Goal: Check status

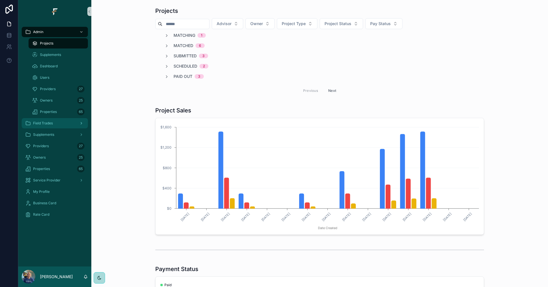
click at [41, 120] on div "Field Trades" at bounding box center [54, 123] width 59 height 9
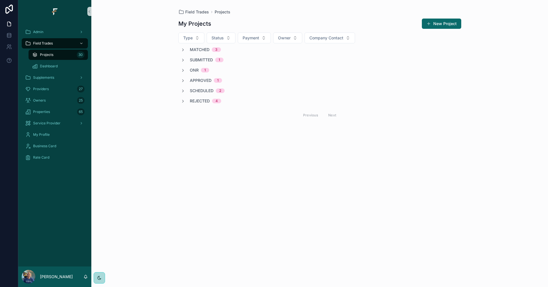
click at [204, 51] on span "Matched" at bounding box center [200, 50] width 20 height 6
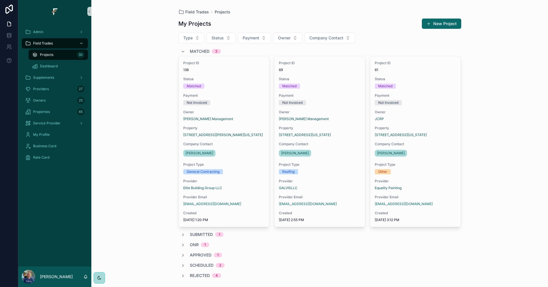
click at [185, 52] on div "Matched 3" at bounding box center [201, 51] width 40 height 9
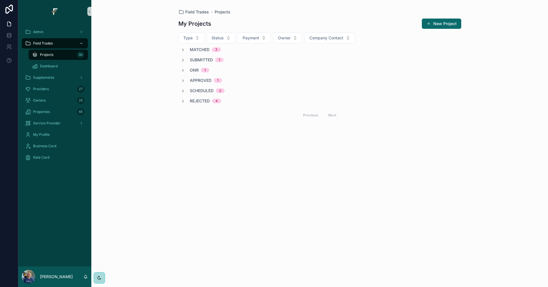
click at [198, 101] on span "Rejected" at bounding box center [200, 101] width 20 height 6
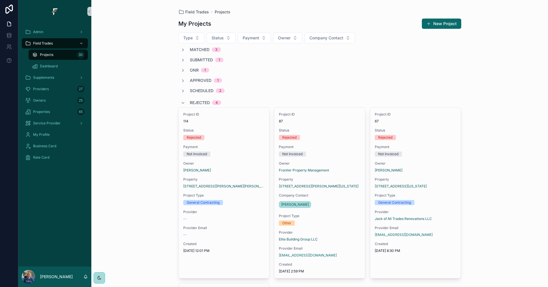
click at [196, 101] on span "Rejected" at bounding box center [200, 103] width 20 height 6
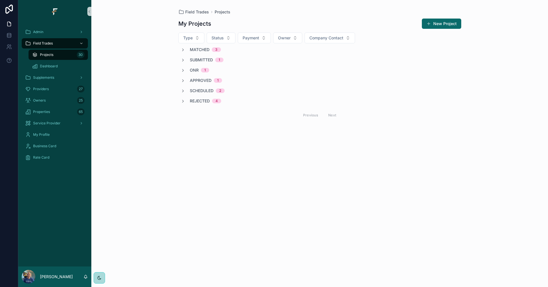
click at [198, 90] on span "Scheduled" at bounding box center [202, 91] width 24 height 6
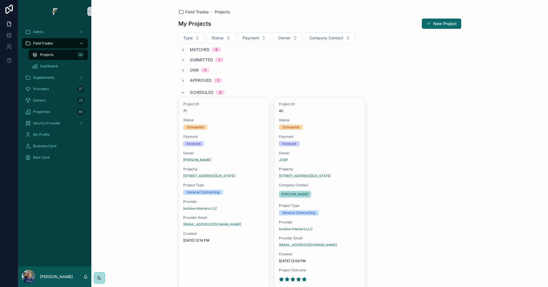
click at [198, 90] on span "Scheduled" at bounding box center [202, 93] width 24 height 6
